Goal: Task Accomplishment & Management: Manage account settings

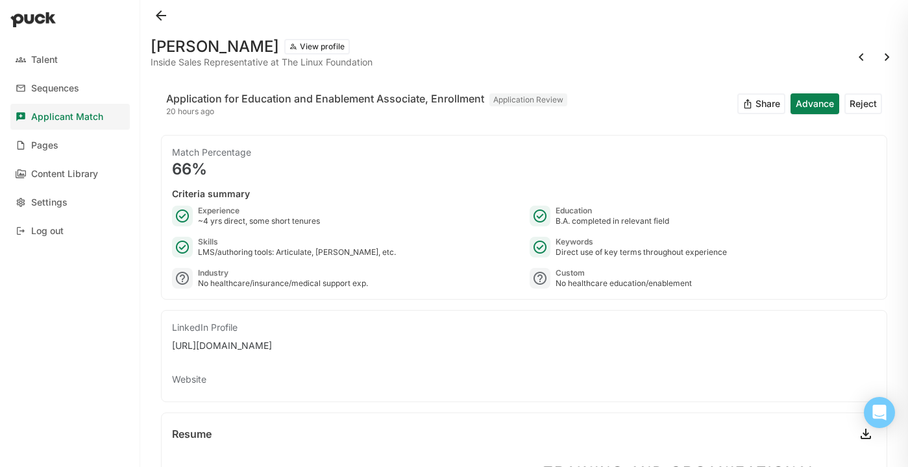
click at [163, 16] on button at bounding box center [161, 15] width 21 height 21
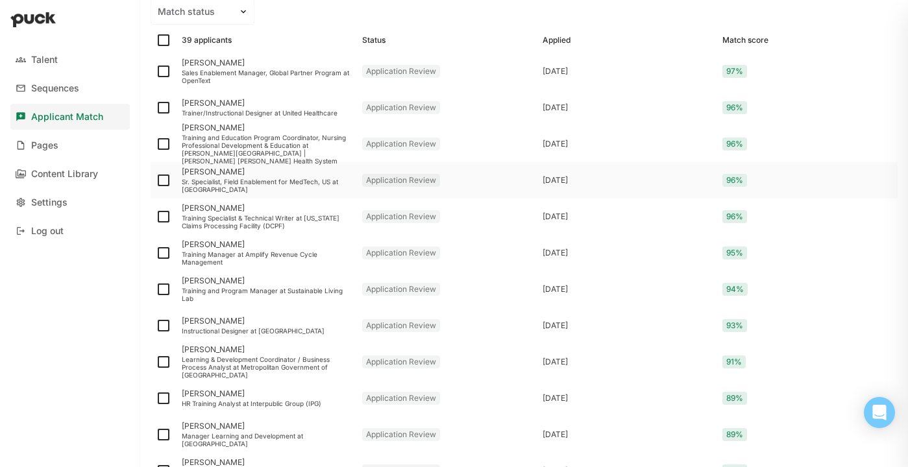
scroll to position [222, 0]
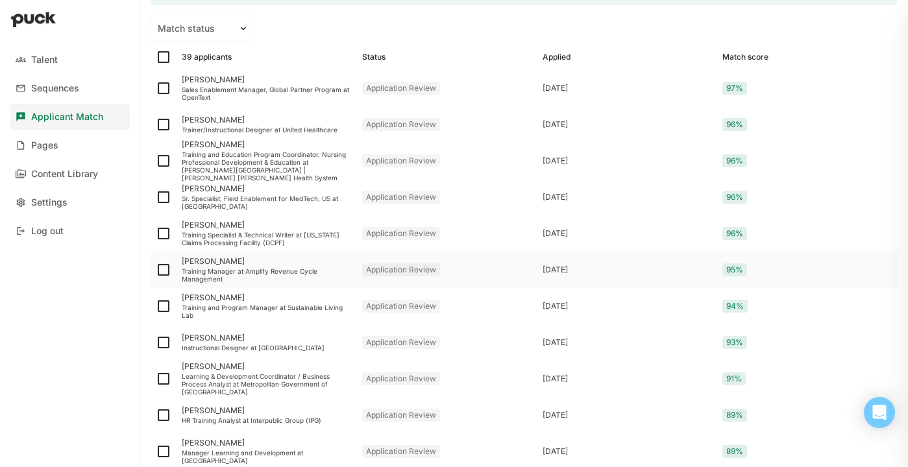
click at [236, 270] on div "Training Manager at Amplify Revenue Cycle Management" at bounding box center [267, 275] width 170 height 16
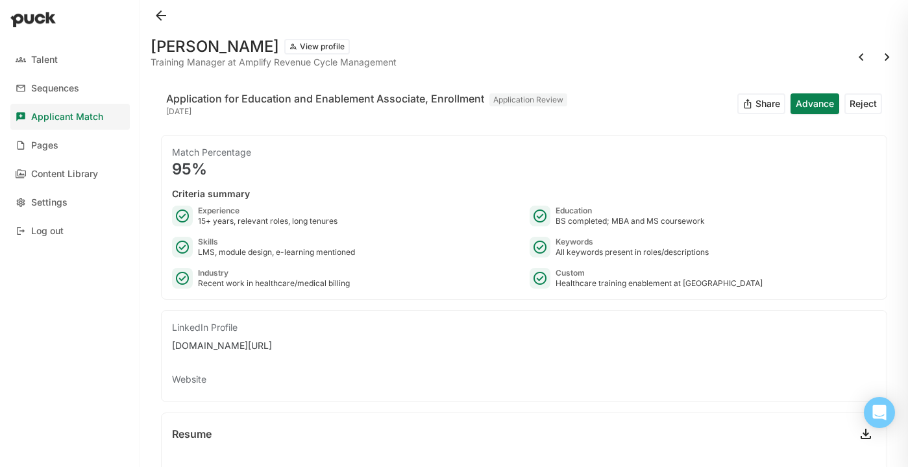
click at [159, 16] on button at bounding box center [161, 15] width 21 height 21
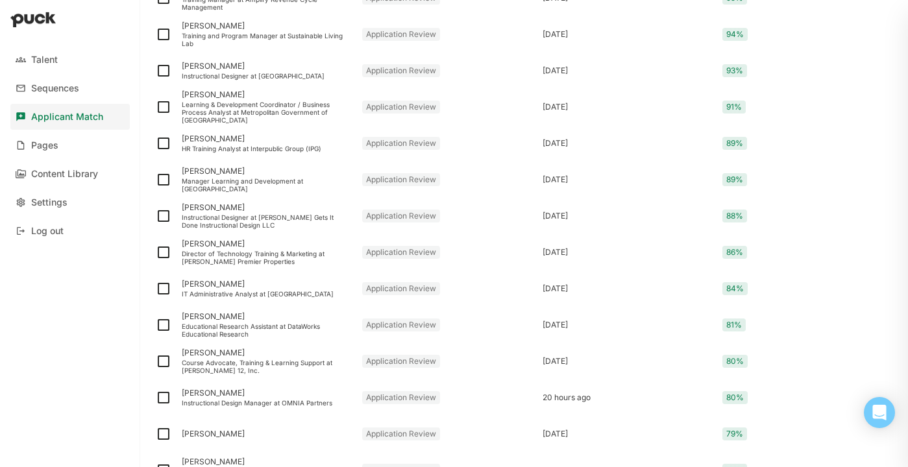
scroll to position [493, 0]
click at [284, 177] on div "[PERSON_NAME]" at bounding box center [267, 172] width 170 height 9
